Goal: Information Seeking & Learning: Find specific fact

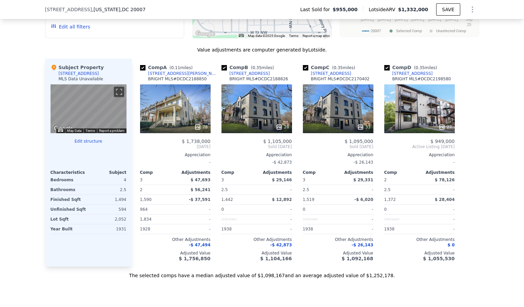
scroll to position [711, 0]
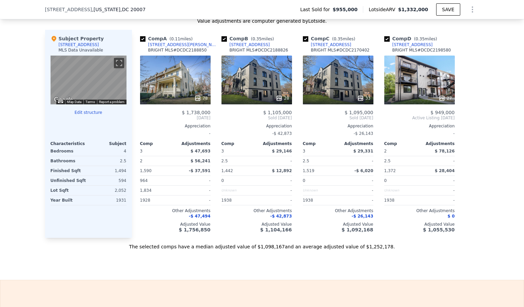
click at [93, 117] on div at bounding box center [89, 117] width 76 height 5
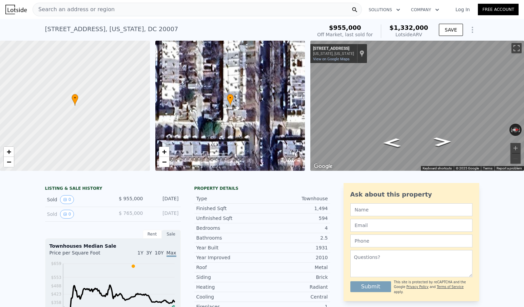
scroll to position [0, 0]
click at [358, 27] on span "$955,000" at bounding box center [345, 27] width 32 height 7
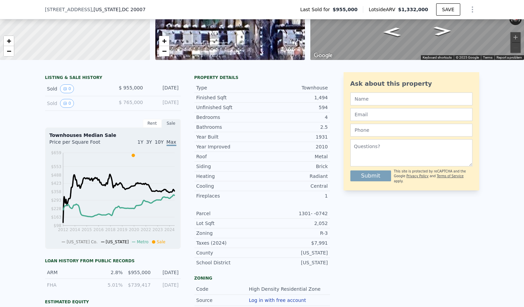
scroll to position [110, 0]
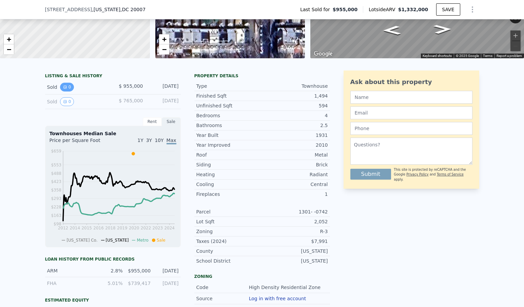
click at [69, 88] on button "0" at bounding box center [67, 87] width 14 height 9
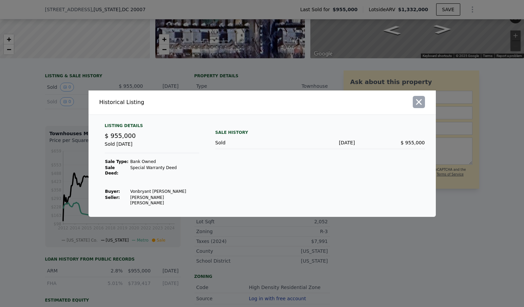
click at [416, 107] on icon "button" at bounding box center [418, 101] width 9 height 9
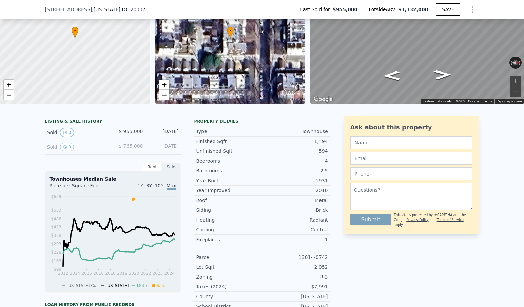
scroll to position [67, 0]
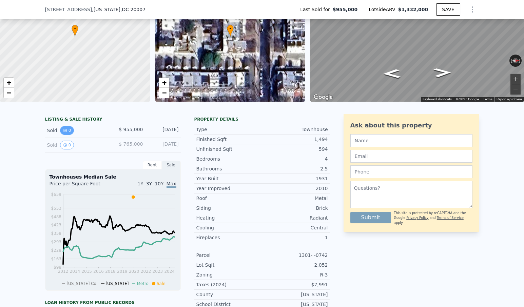
click at [68, 131] on button "0" at bounding box center [67, 130] width 14 height 9
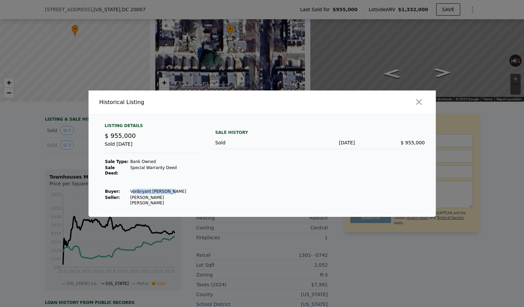
drag, startPoint x: 166, startPoint y: 191, endPoint x: 130, endPoint y: 191, distance: 37.0
click at [130, 191] on td "Vonbryant [PERSON_NAME]" at bounding box center [164, 192] width 69 height 6
click at [150, 191] on td "Vonbryant [PERSON_NAME]" at bounding box center [164, 192] width 69 height 6
drag, startPoint x: 176, startPoint y: 191, endPoint x: 132, endPoint y: 191, distance: 44.1
click at [132, 191] on div "Listing Details $ 955,000 Sold [DATE] Sale Type: Bank Owned Sale Deed: Special …" at bounding box center [151, 164] width 105 height 83
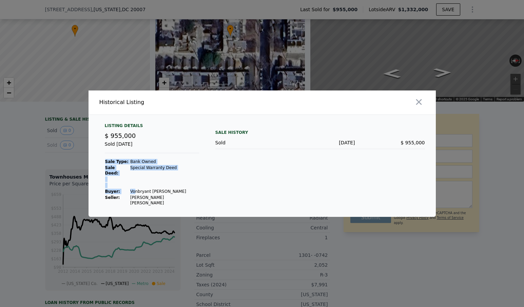
click at [132, 190] on td "Vonbryant [PERSON_NAME]" at bounding box center [164, 192] width 69 height 6
drag, startPoint x: 165, startPoint y: 190, endPoint x: 128, endPoint y: 191, distance: 36.6
click at [130, 191] on td "Vonbryant [PERSON_NAME]" at bounding box center [164, 192] width 69 height 6
copy td "Vonbryant [PERSON_NAME]"
click at [421, 107] on icon "button" at bounding box center [418, 101] width 9 height 9
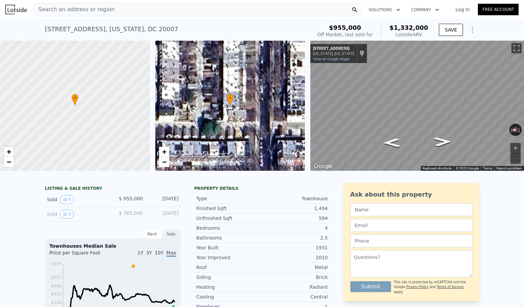
scroll to position [0, 0]
drag, startPoint x: 168, startPoint y: 31, endPoint x: 43, endPoint y: 30, distance: 125.4
click at [43, 30] on div "[STREET_ADDRESS][US_STATE] Sold [DATE] for $955k (~ARV $1.332m ) $955,000 Off M…" at bounding box center [262, 30] width 524 height 22
copy div "[STREET_ADDRESS][US_STATE] Sold [DATE] for $955k (~ARV $1.332m )"
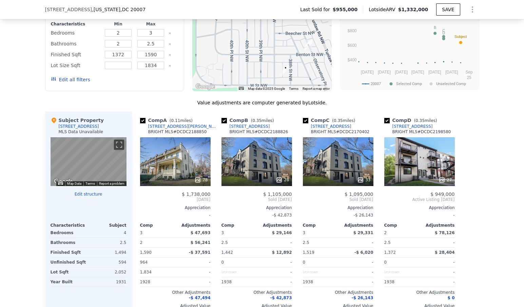
scroll to position [673, 0]
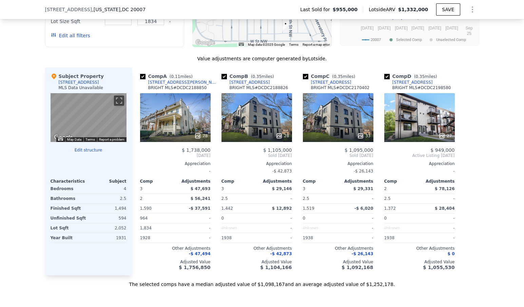
click at [75, 84] on div "[STREET_ADDRESS]" at bounding box center [79, 82] width 40 height 5
click at [74, 141] on button "Map Data" at bounding box center [74, 139] width 14 height 5
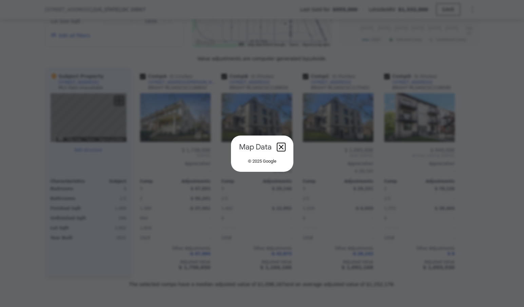
click at [283, 143] on button "Close dialog" at bounding box center [281, 147] width 8 height 8
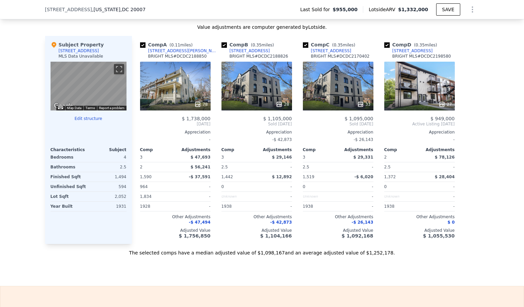
scroll to position [628, 0]
